Goal: Obtain resource: Obtain resource

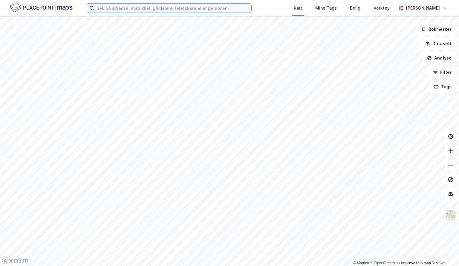
click at [100, 8] on input at bounding box center [172, 8] width 157 height 9
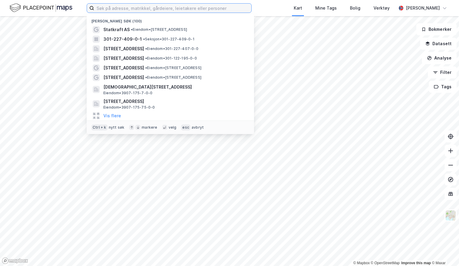
click at [155, 9] on input at bounding box center [172, 8] width 157 height 9
paste input "Norgani Hotell KNA AS"
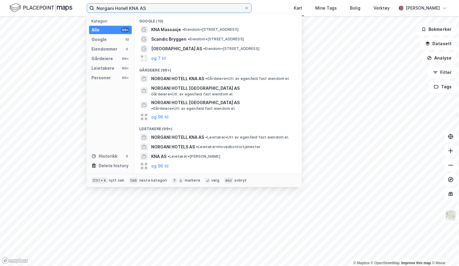
type input "Norgani Hotell KNA AS"
click at [190, 79] on span "NORGANI HOTELL KNA AS" at bounding box center [177, 78] width 53 height 7
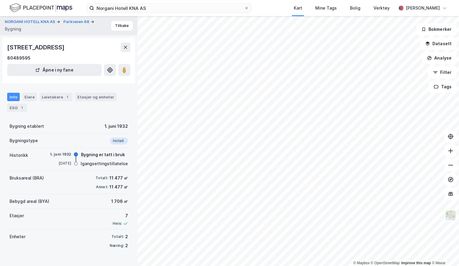
click at [125, 71] on image at bounding box center [125, 70] width 4 height 6
click at [52, 97] on div "Leietakere 1" at bounding box center [55, 97] width 33 height 8
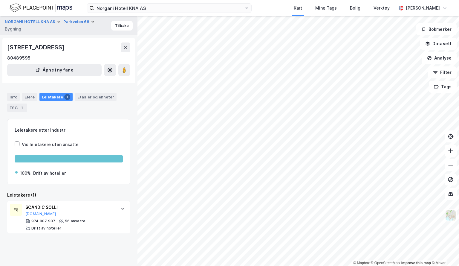
click at [16, 108] on div "ESG 1" at bounding box center [17, 107] width 20 height 8
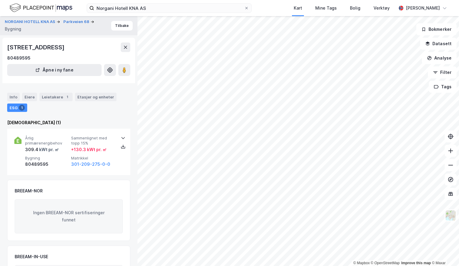
click at [121, 71] on button at bounding box center [124, 70] width 12 height 12
click at [13, 98] on div "Info" at bounding box center [13, 97] width 13 height 8
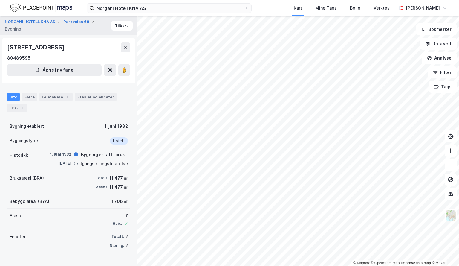
click at [74, 22] on button "Parkveien 68" at bounding box center [76, 22] width 27 height 6
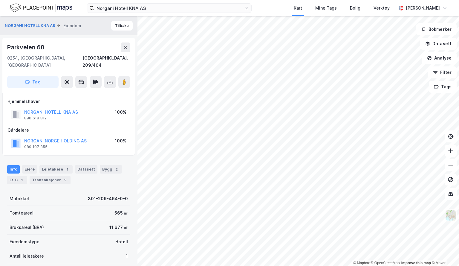
click at [109, 79] on icon at bounding box center [110, 82] width 6 height 6
click at [93, 91] on div "Last ned grunnbok" at bounding box center [80, 93] width 35 height 5
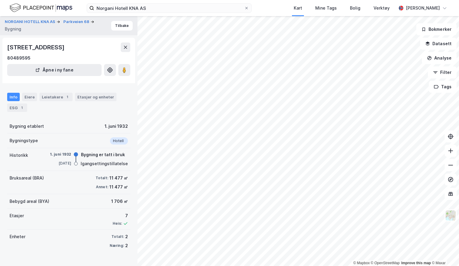
click at [118, 26] on button "Tilbake" at bounding box center [122, 26] width 22 height 10
click at [126, 50] on button at bounding box center [126, 47] width 10 height 10
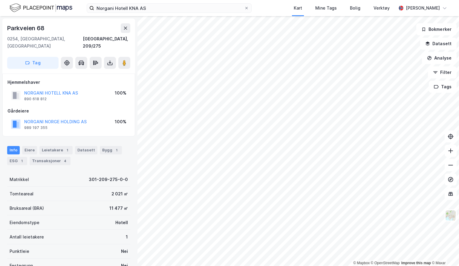
click at [109, 59] on button at bounding box center [110, 63] width 12 height 12
click at [97, 70] on div "Last ned grunnbok" at bounding box center [84, 75] width 64 height 10
click at [93, 72] on div "Last ned grunnbok" at bounding box center [80, 74] width 35 height 5
drag, startPoint x: 78, startPoint y: 86, endPoint x: 22, endPoint y: 86, distance: 55.9
click at [22, 88] on div "NORGANI HOTELL KNA AS 890 618 812 100%" at bounding box center [68, 95] width 123 height 14
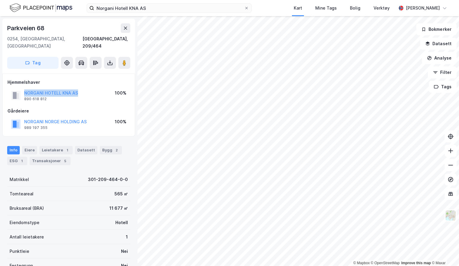
copy button "NORGANI HOTELL KNA AS"
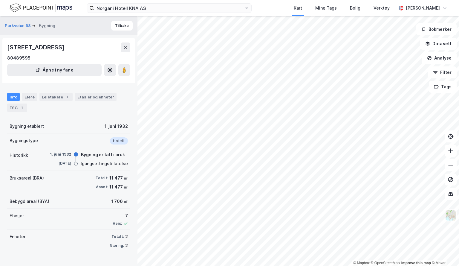
click at [127, 47] on icon at bounding box center [125, 47] width 5 height 5
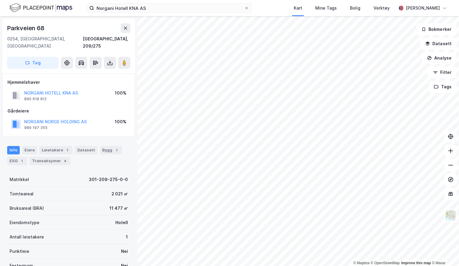
click at [0, 0] on button "NORGANI NORGE HOLDING AS" at bounding box center [0, 0] width 0 height 0
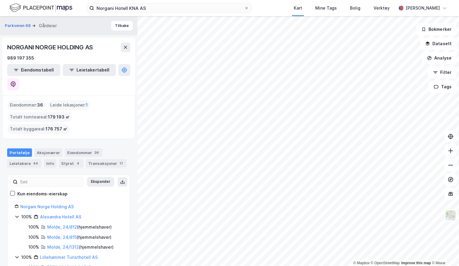
click at [75, 148] on div "Eiendommer 36" at bounding box center [84, 152] width 38 height 8
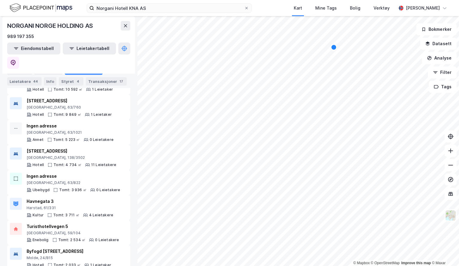
scroll to position [215, 0]
click at [273, 265] on html "Norgani Hotell KNA AS Kart Mine Tags Bolig Verktøy [PERSON_NAME] © Mapbox © Ope…" at bounding box center [229, 133] width 459 height 266
click at [276, 265] on html "Norgani Hotell KNA AS Kart Mine Tags Bolig Verktøy [PERSON_NAME] © Mapbox © Ope…" at bounding box center [229, 133] width 459 height 266
click at [259, 265] on html "Norgani Hotell KNA AS Kart Mine Tags Bolig Verktøy [PERSON_NAME] © Mapbox © Ope…" at bounding box center [229, 133] width 459 height 266
